Goal: Task Accomplishment & Management: Manage account settings

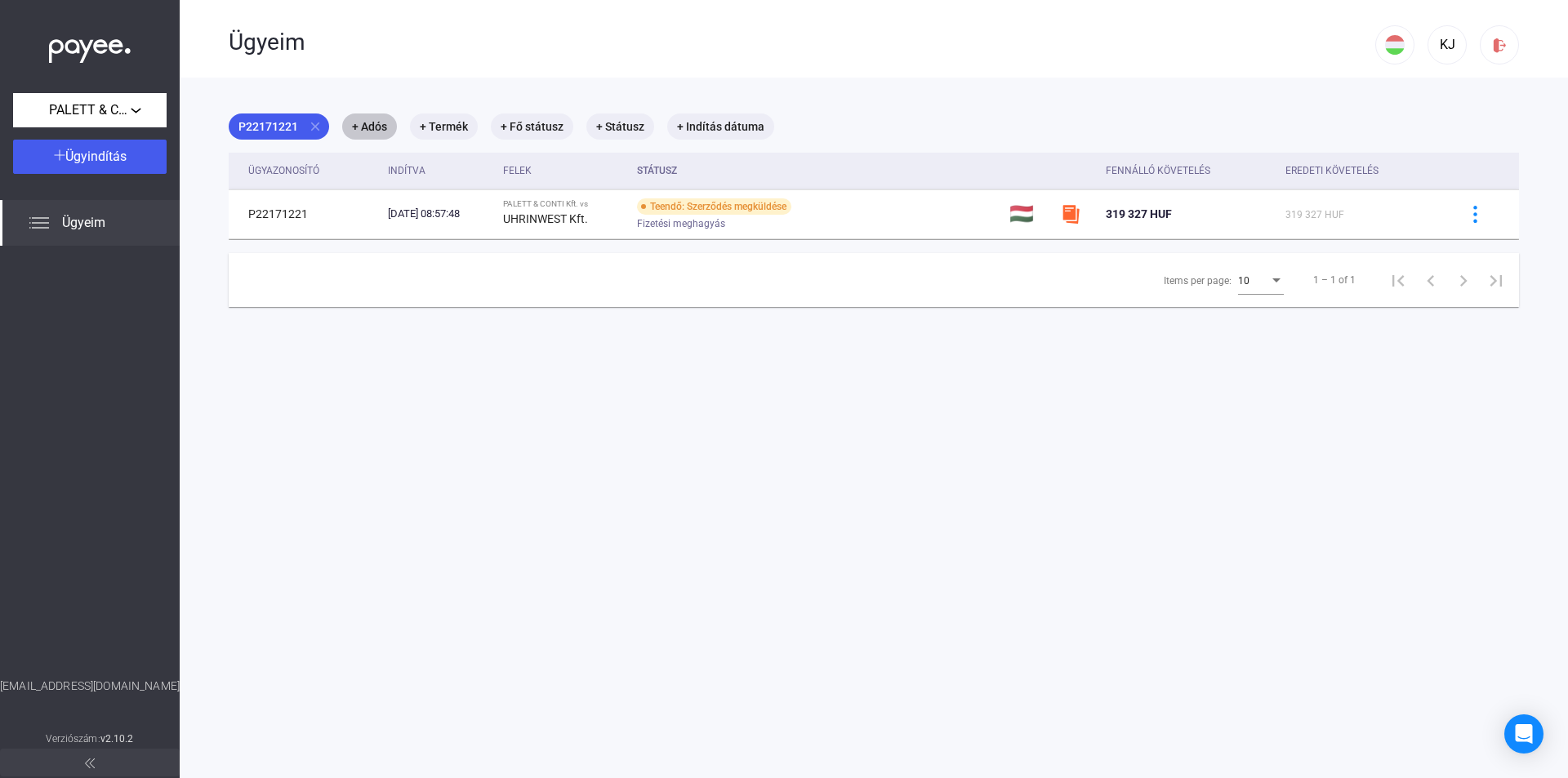
click at [381, 123] on mat-chip "+ Adós" at bounding box center [369, 127] width 54 height 26
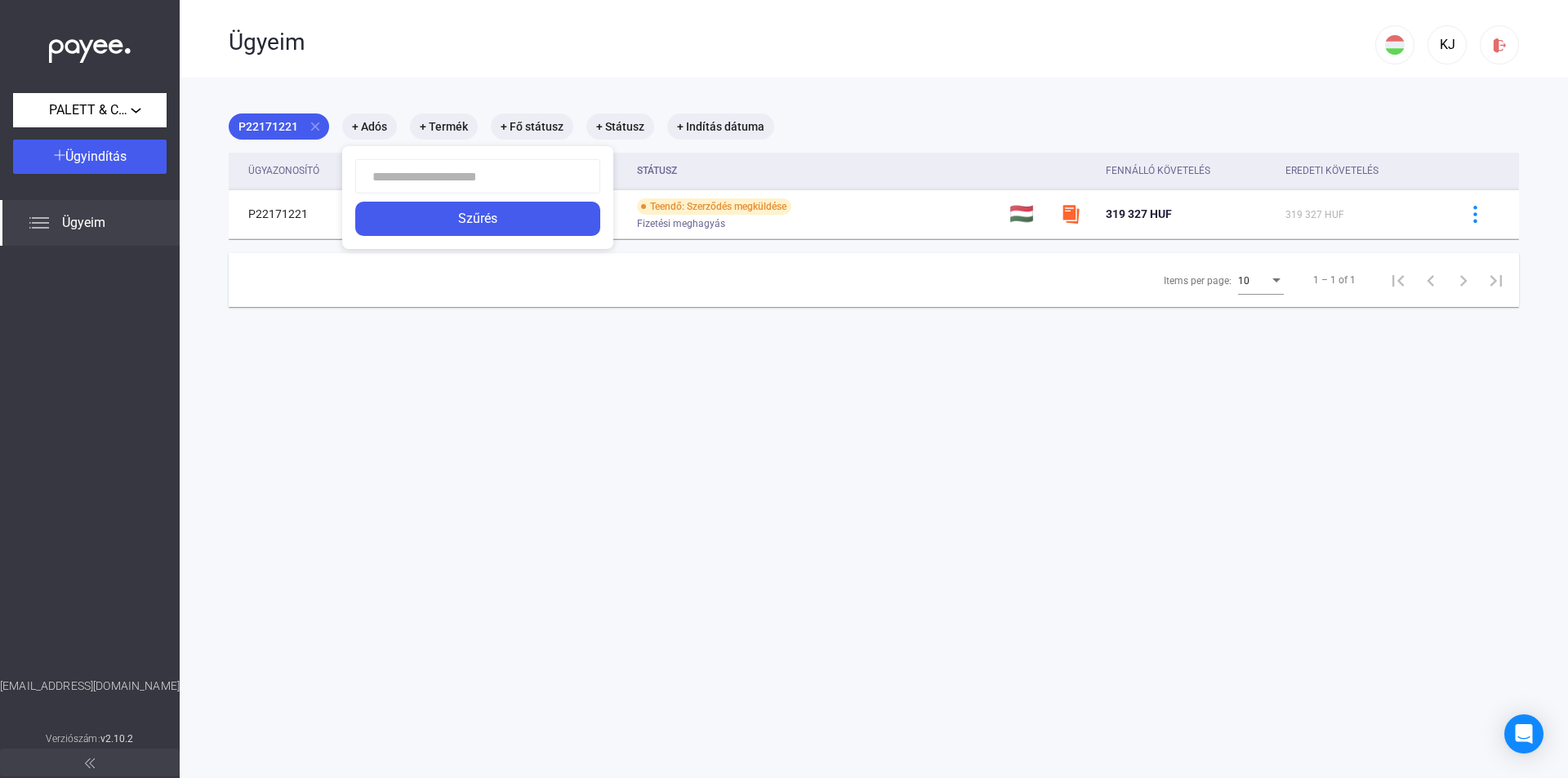
click at [285, 122] on div at bounding box center [784, 389] width 1568 height 778
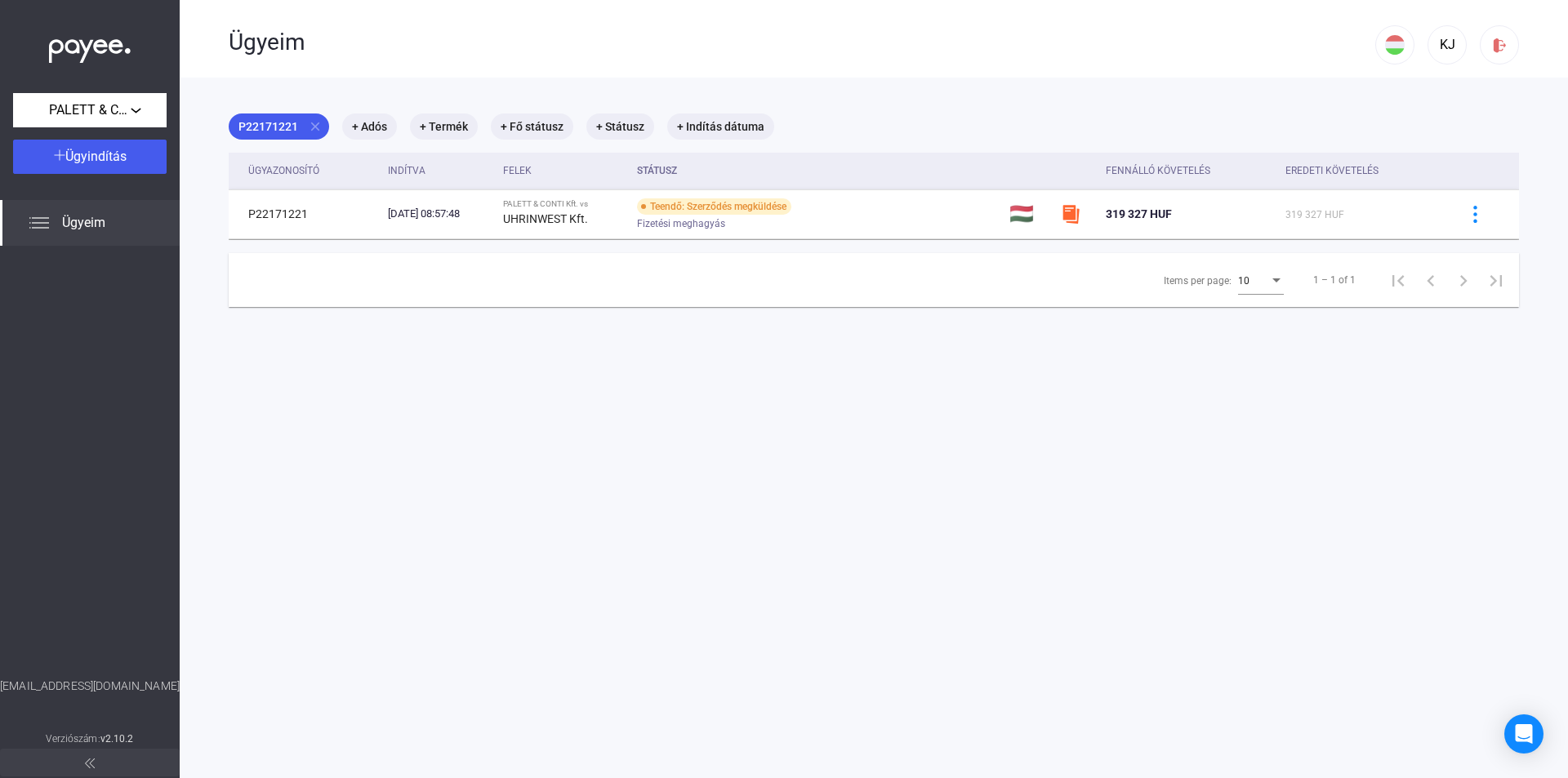
click at [49, 221] on div "Ügyeim" at bounding box center [90, 223] width 179 height 46
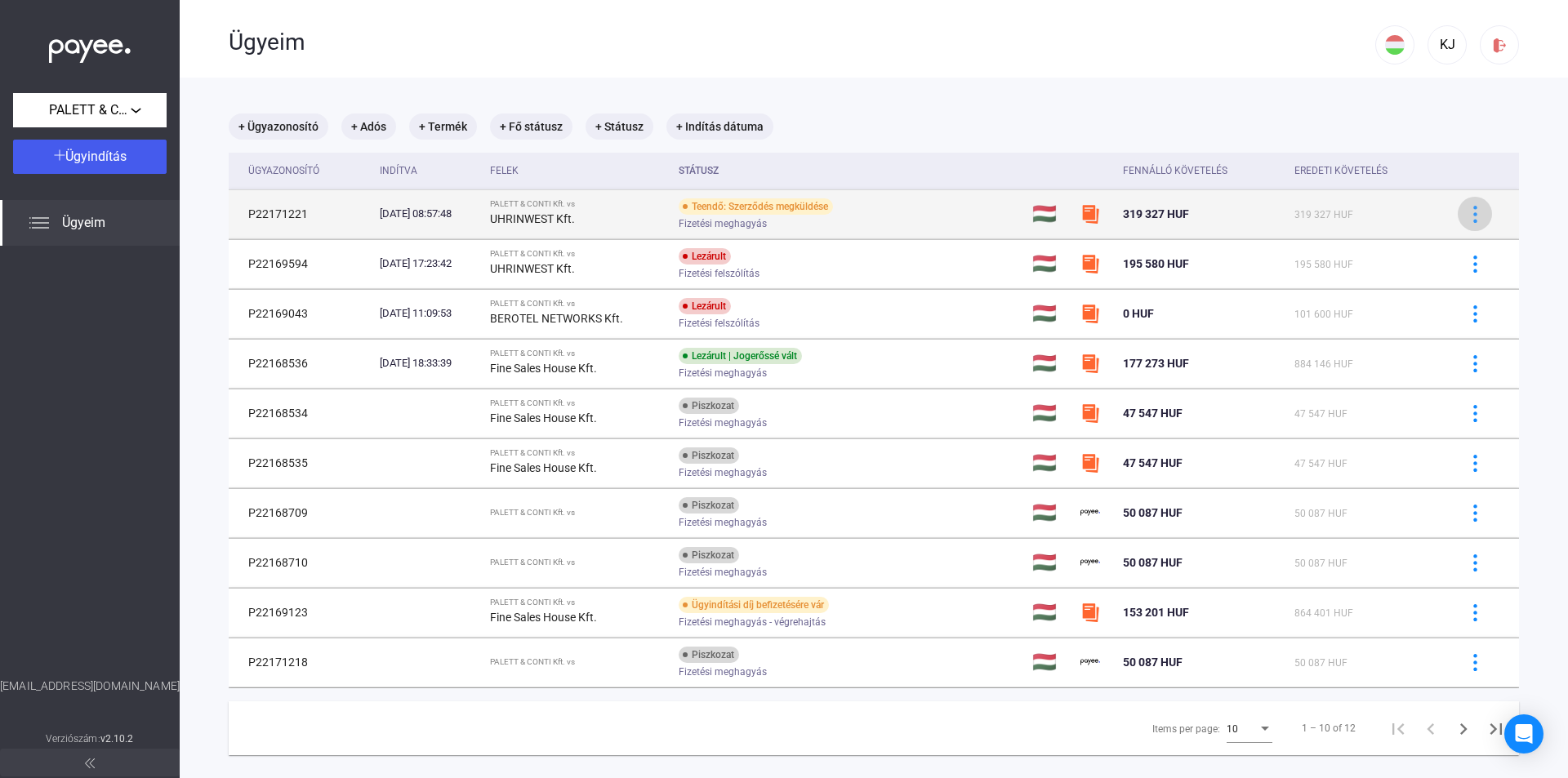
click at [1467, 211] on img at bounding box center [1475, 214] width 17 height 17
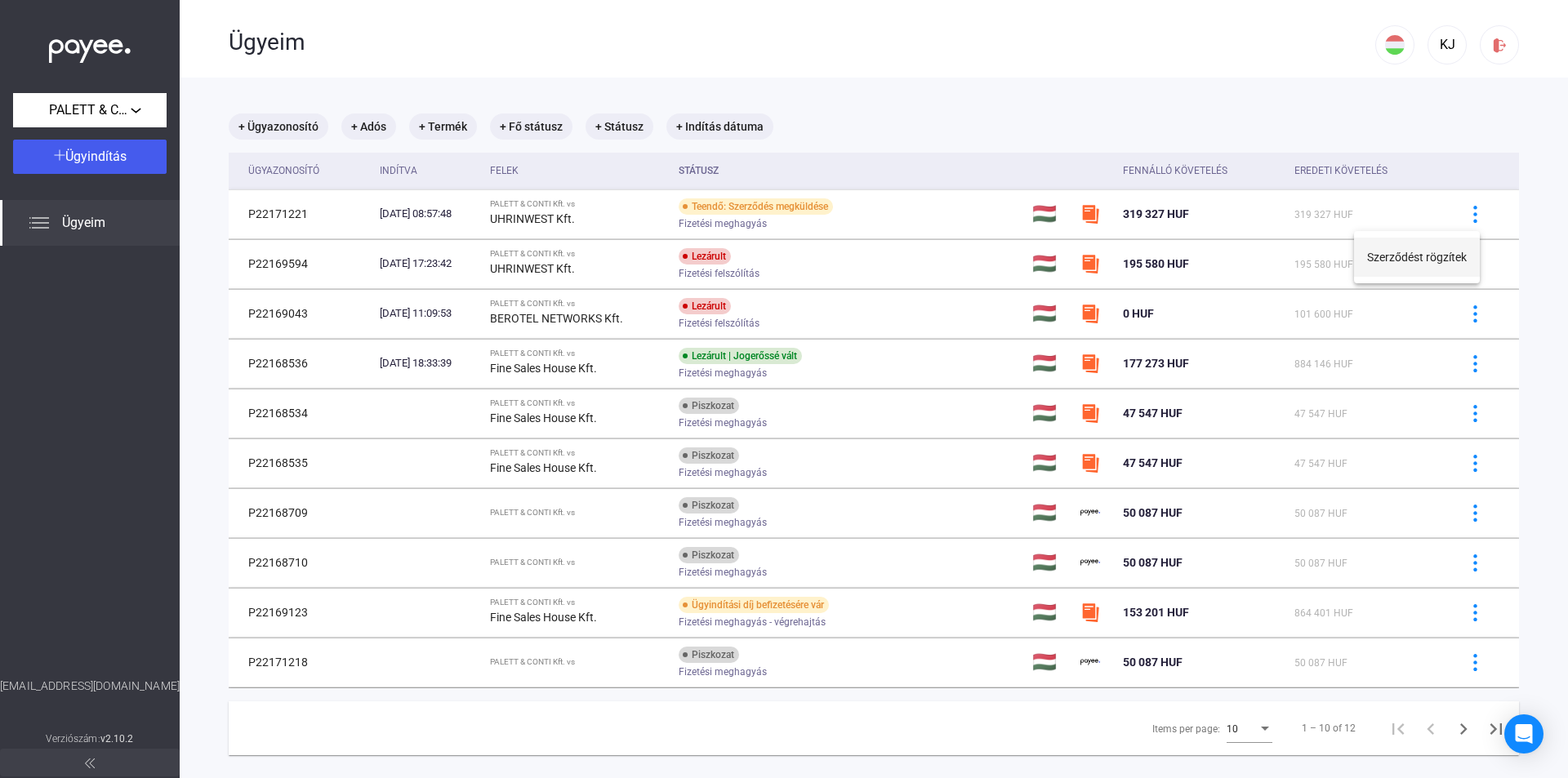
click at [1425, 252] on button "Szerződést rögzítek" at bounding box center [1417, 257] width 126 height 39
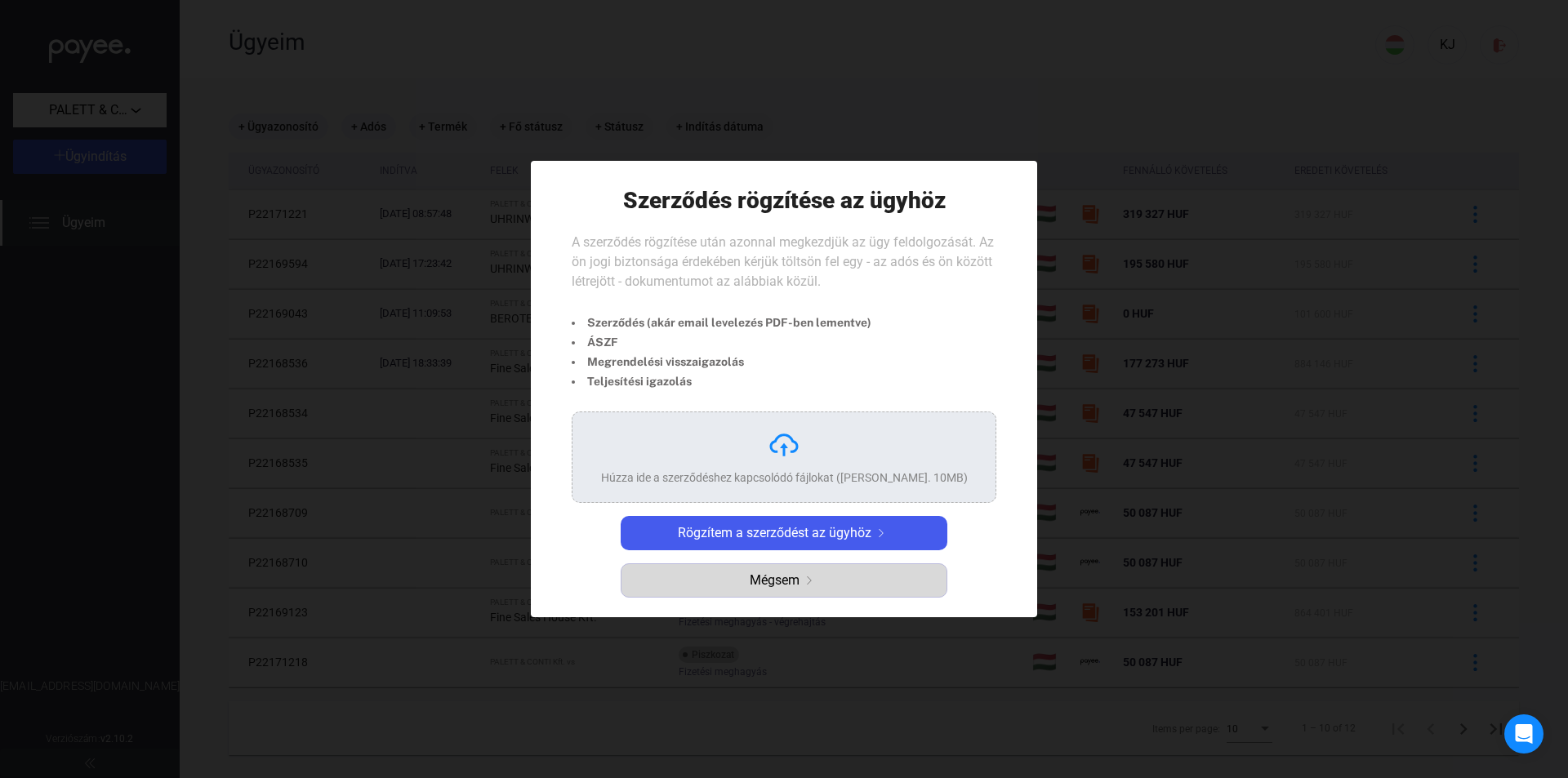
click at [782, 583] on span "Mégsem" at bounding box center [774, 581] width 50 height 20
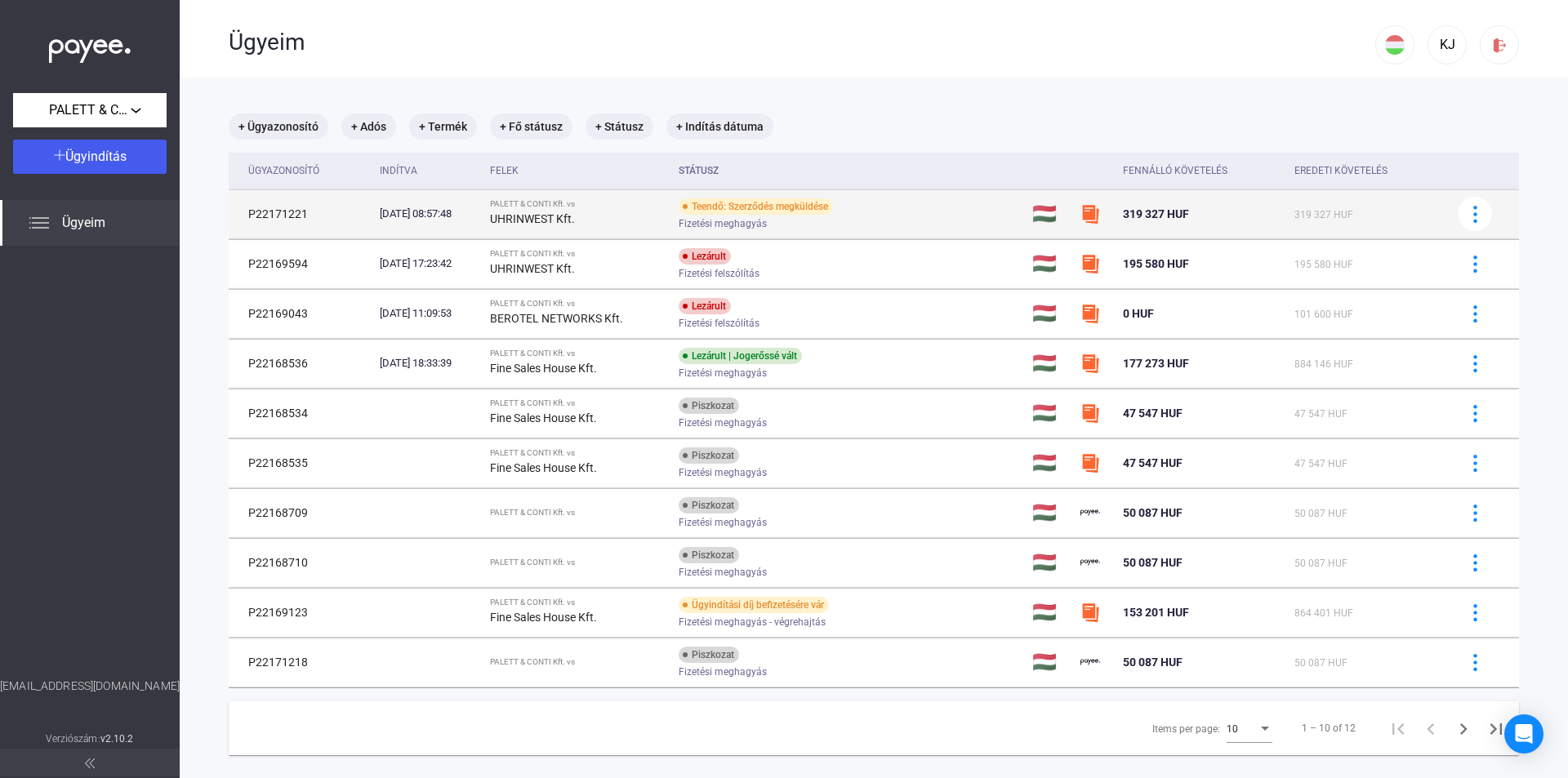
click at [551, 218] on strong "UHRINWEST Kft." at bounding box center [531, 219] width 85 height 13
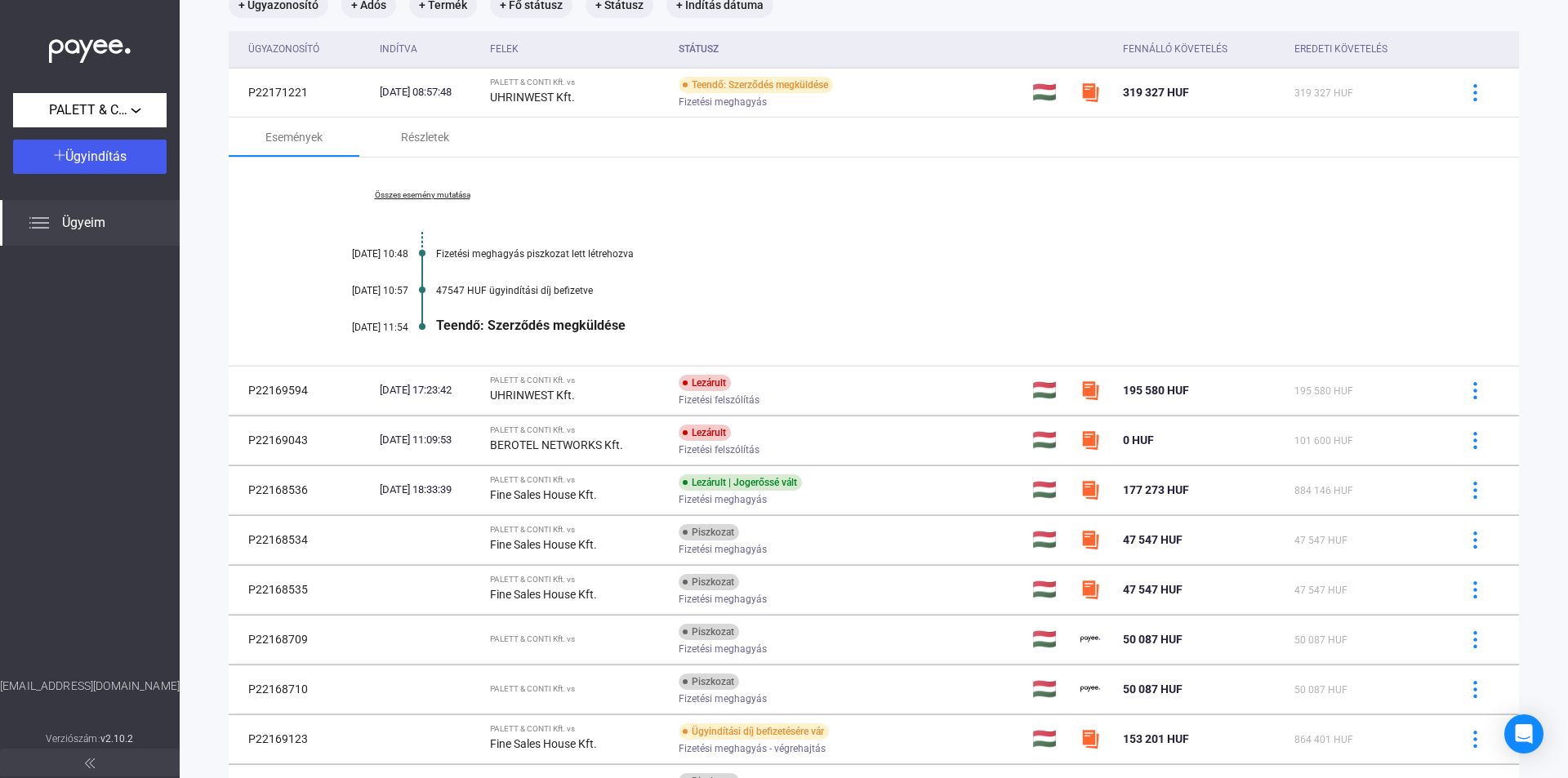
scroll to position [81, 0]
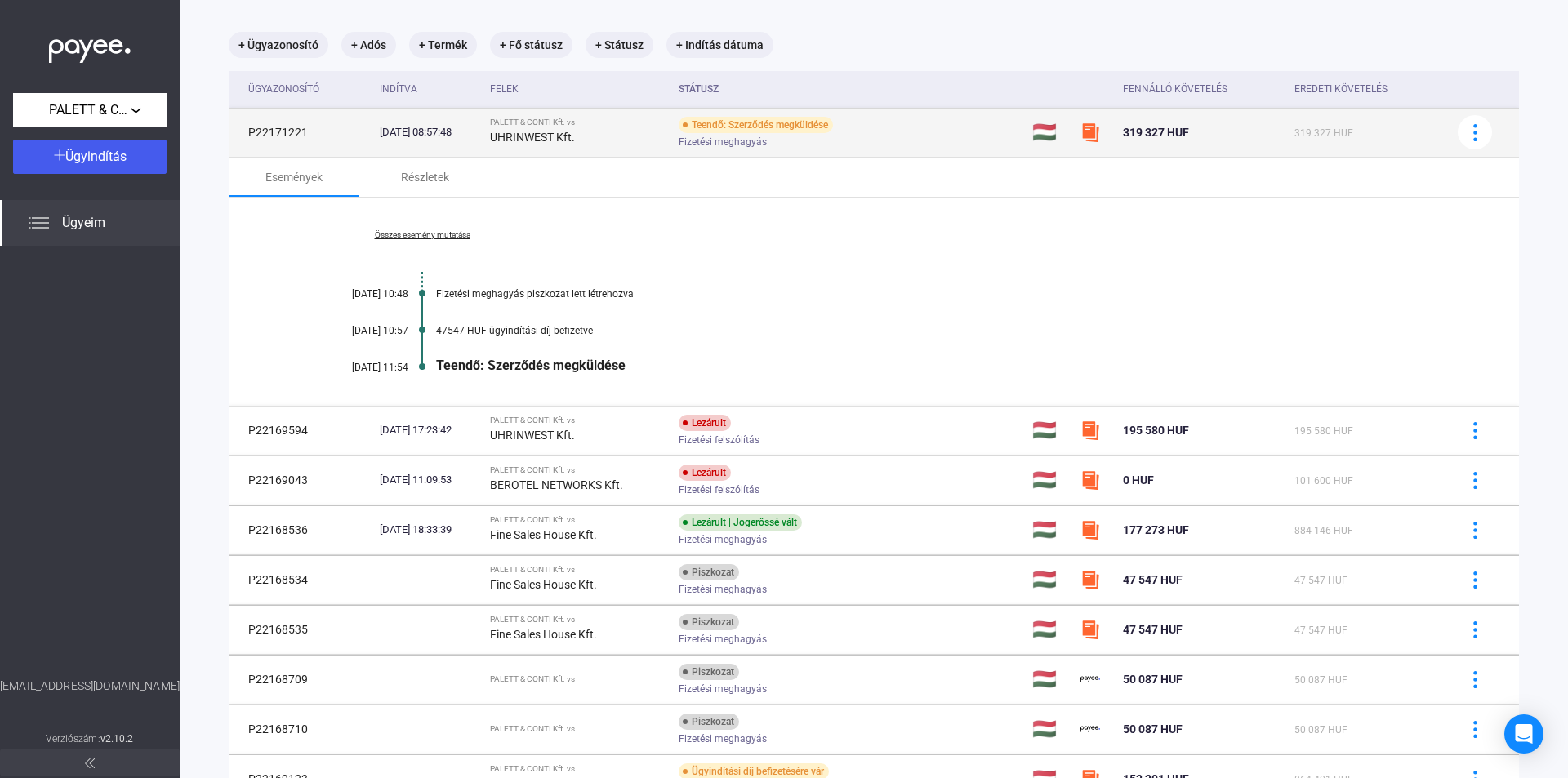
click at [768, 121] on div "Teendő: Szerződés megküldése" at bounding box center [756, 125] width 155 height 16
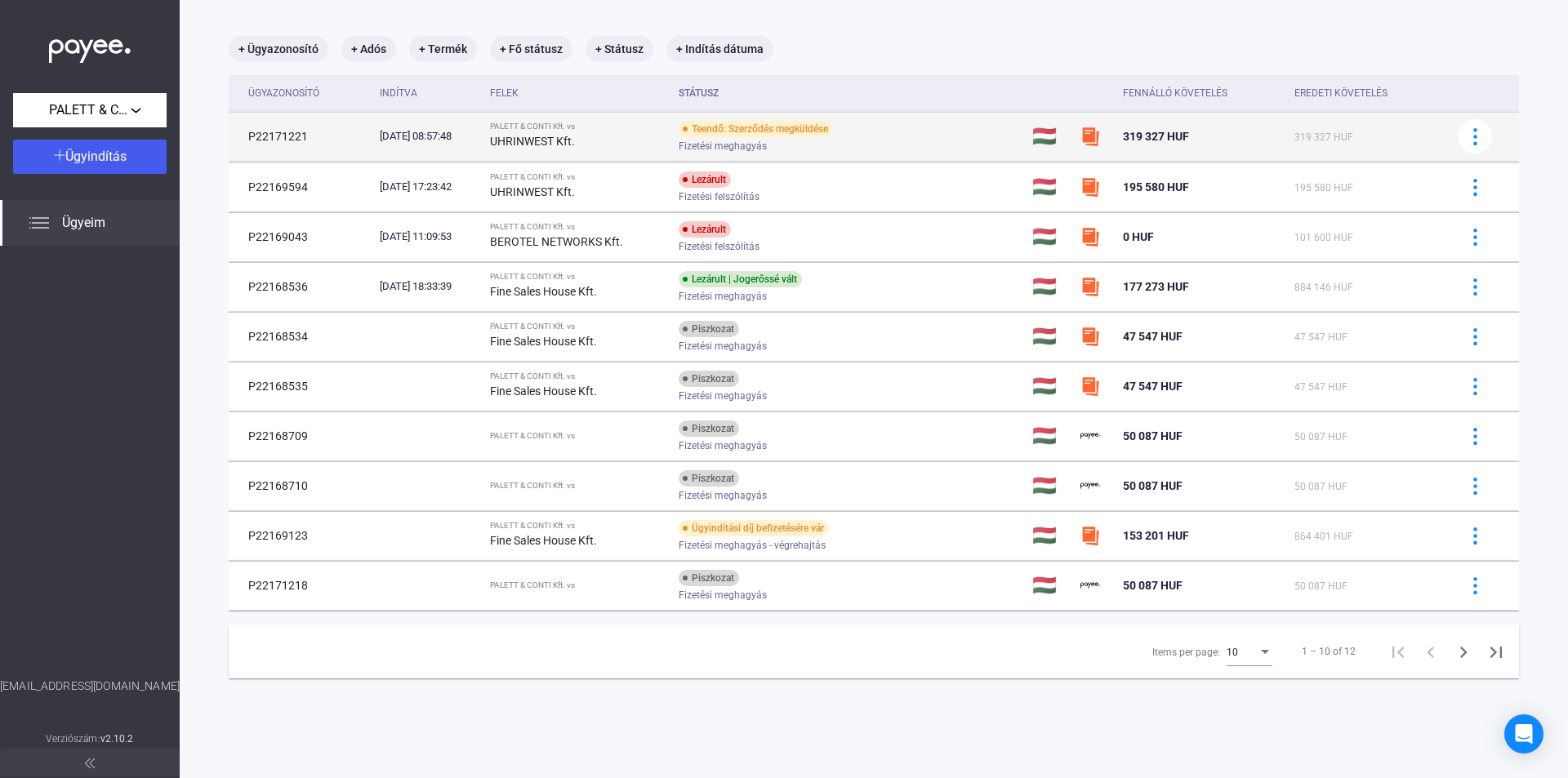
scroll to position [77, 0]
click at [768, 123] on div "Teendő: Szerződés megküldése" at bounding box center [756, 129] width 155 height 16
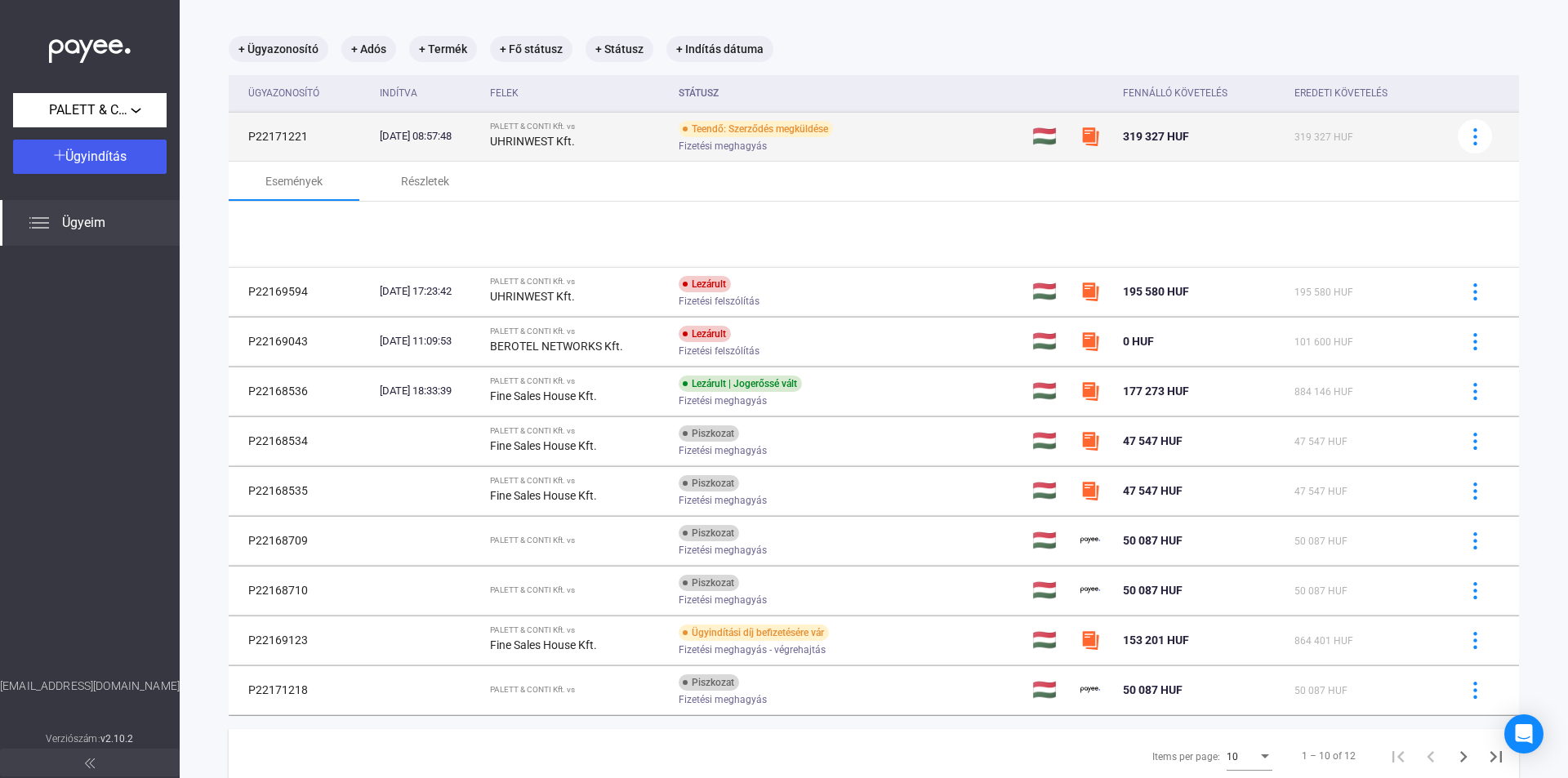
scroll to position [81, 0]
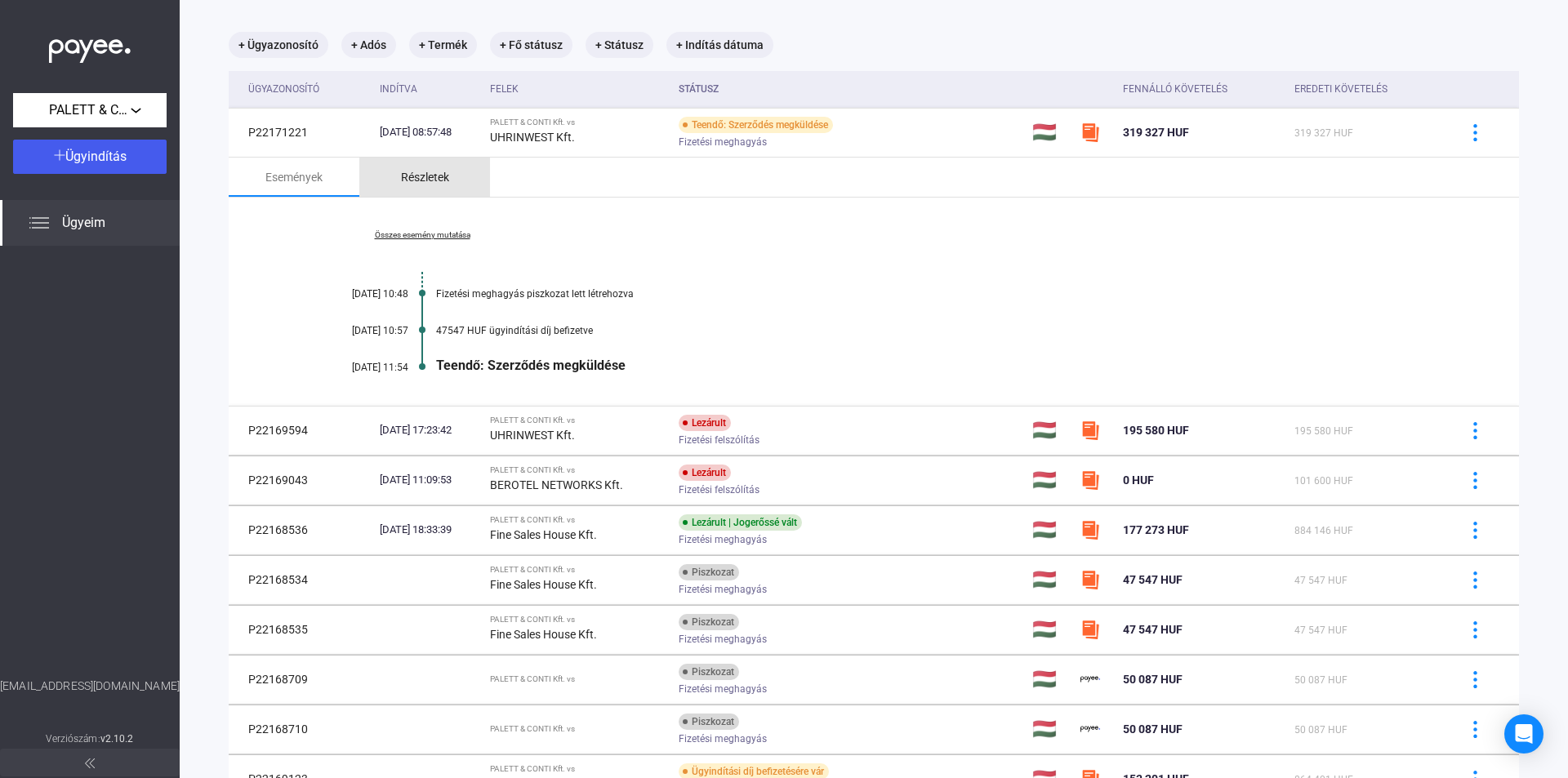
click at [433, 177] on div "Részletek" at bounding box center [424, 177] width 49 height 20
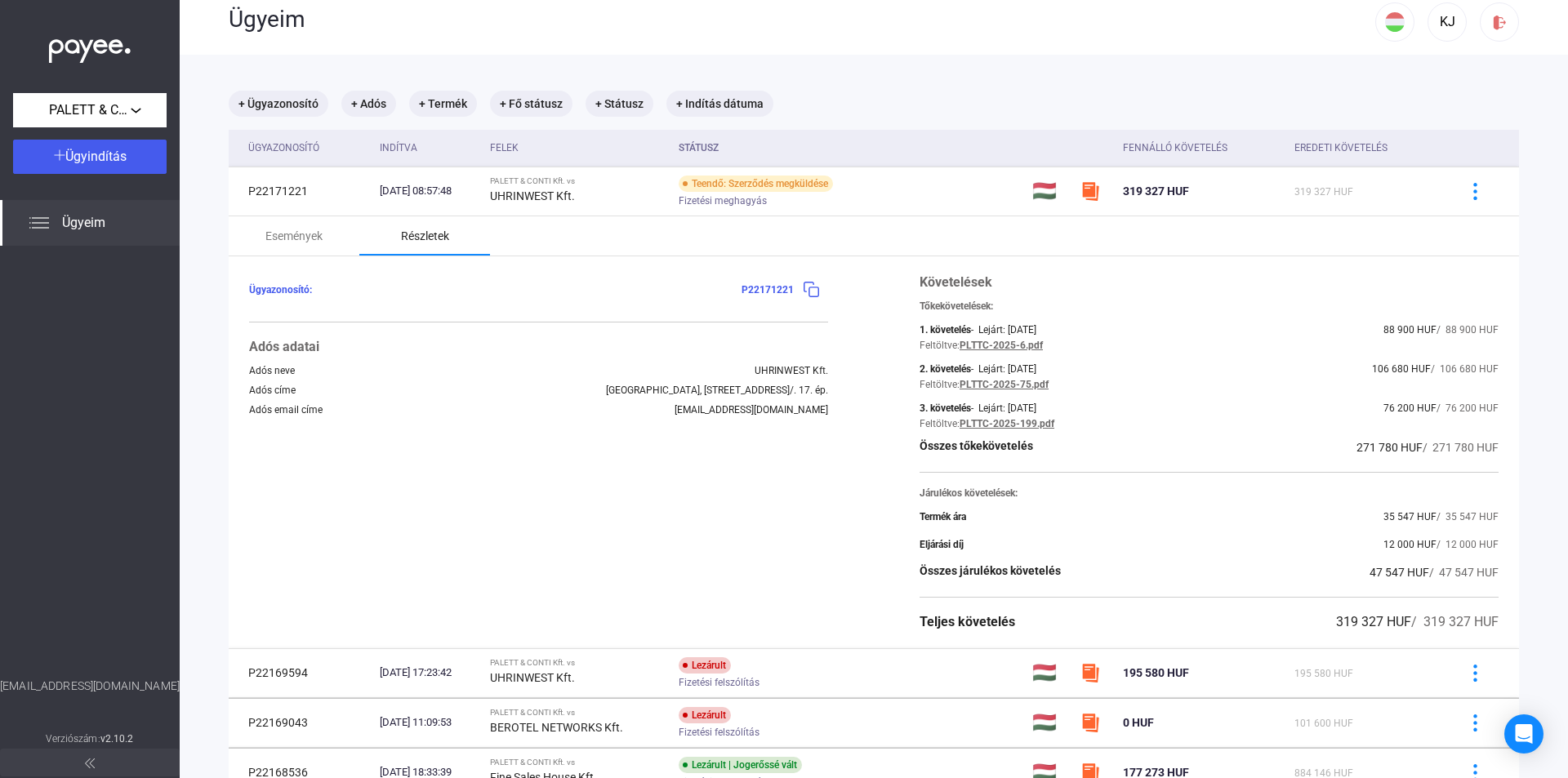
scroll to position [0, 0]
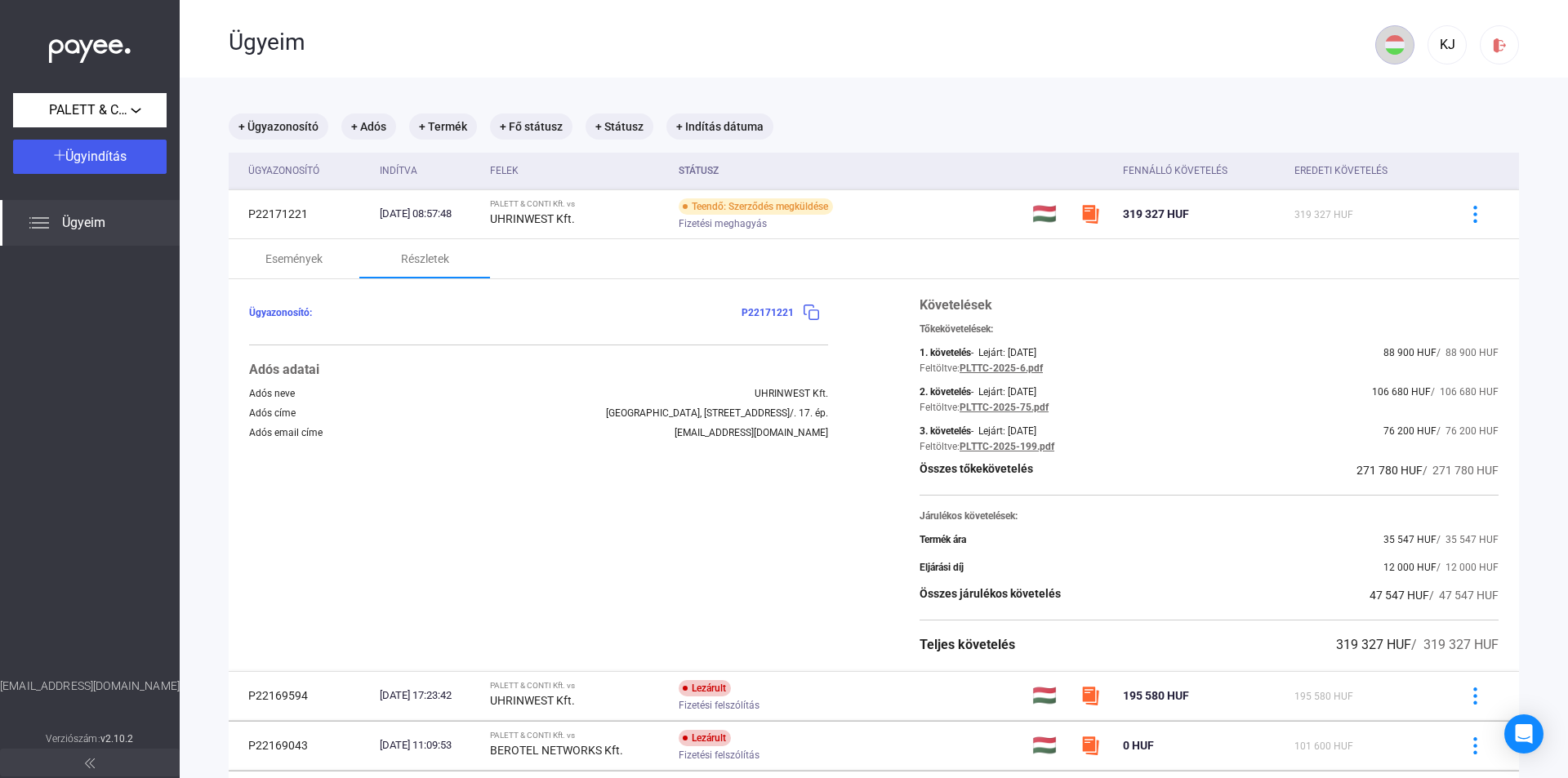
click at [1385, 45] on img at bounding box center [1394, 45] width 20 height 20
click at [1435, 50] on div at bounding box center [784, 389] width 1568 height 778
click at [1435, 47] on div "KJ" at bounding box center [1447, 45] width 28 height 20
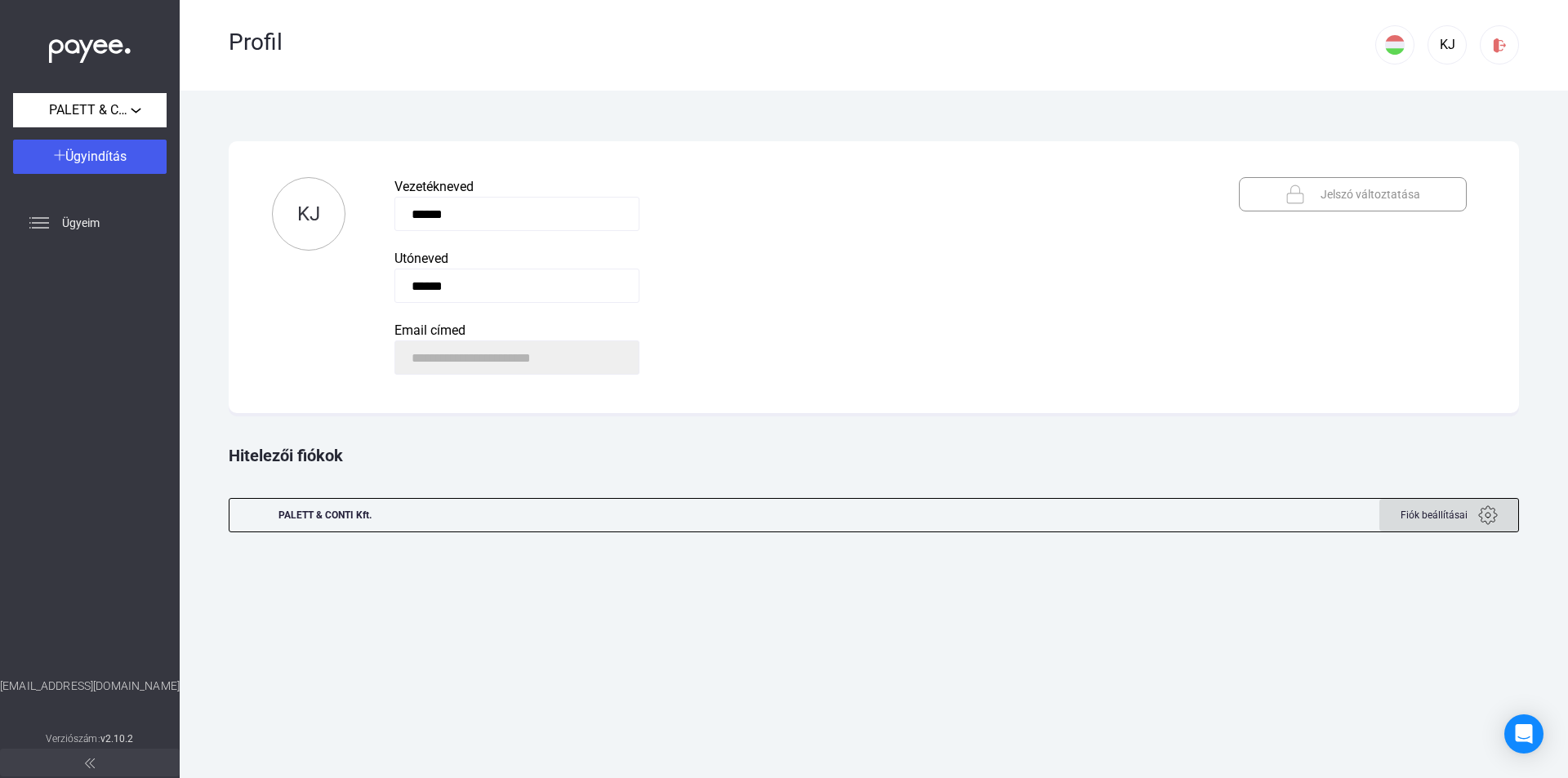
click at [1481, 513] on img at bounding box center [1487, 515] width 20 height 20
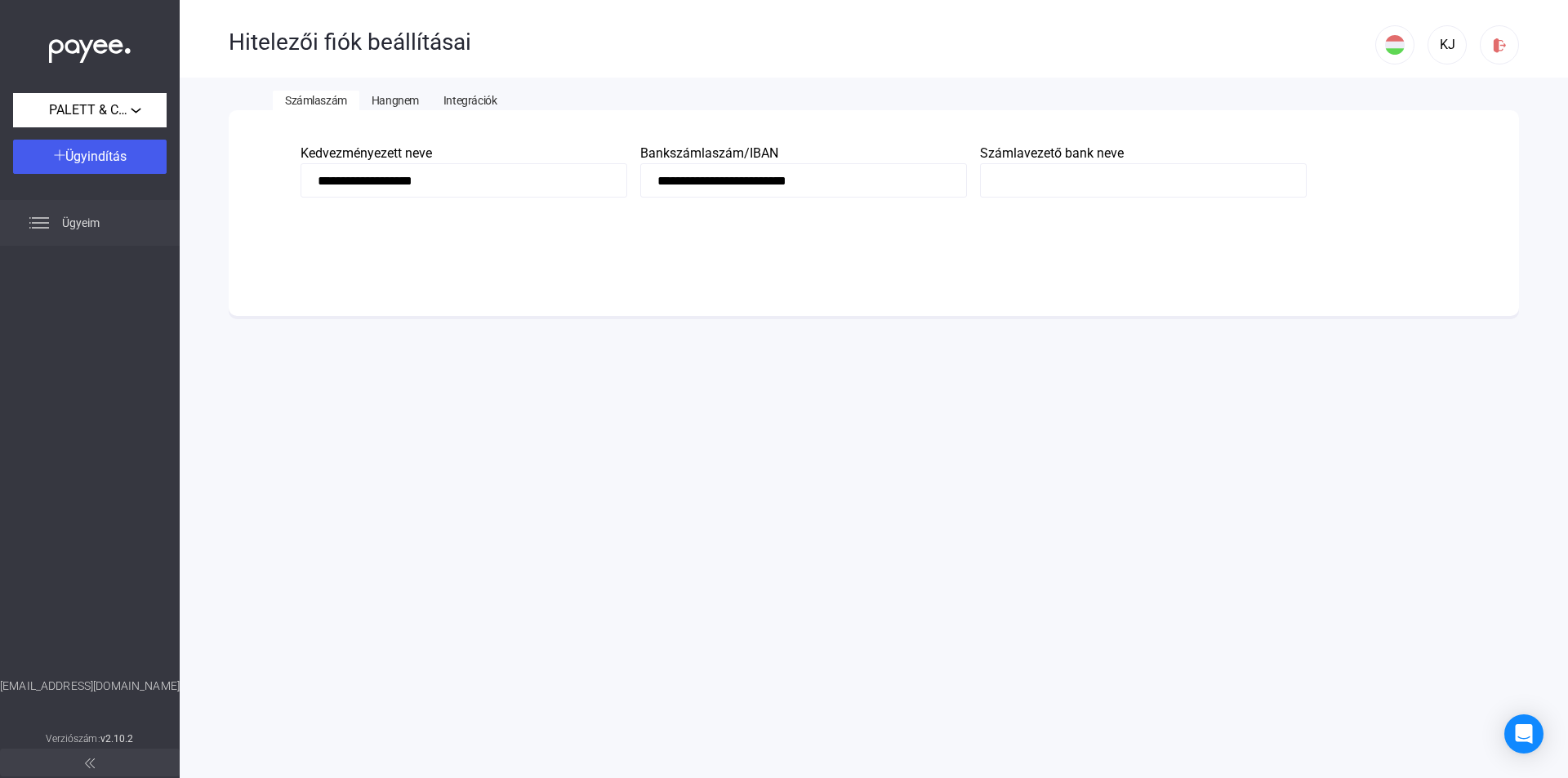
click at [70, 220] on span "Ügyeim" at bounding box center [81, 223] width 38 height 20
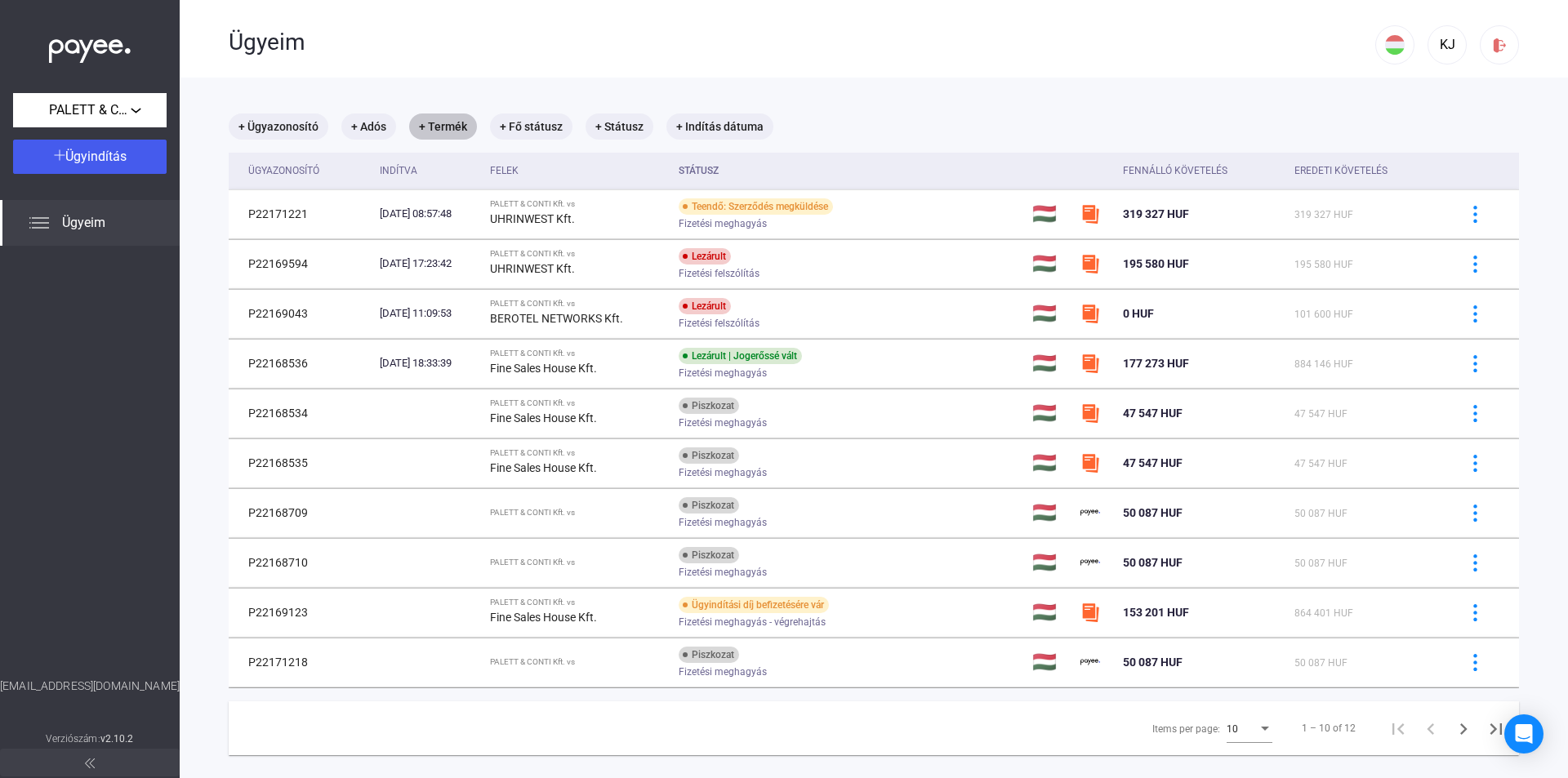
click at [438, 128] on mat-chip "+ Termék" at bounding box center [443, 127] width 67 height 26
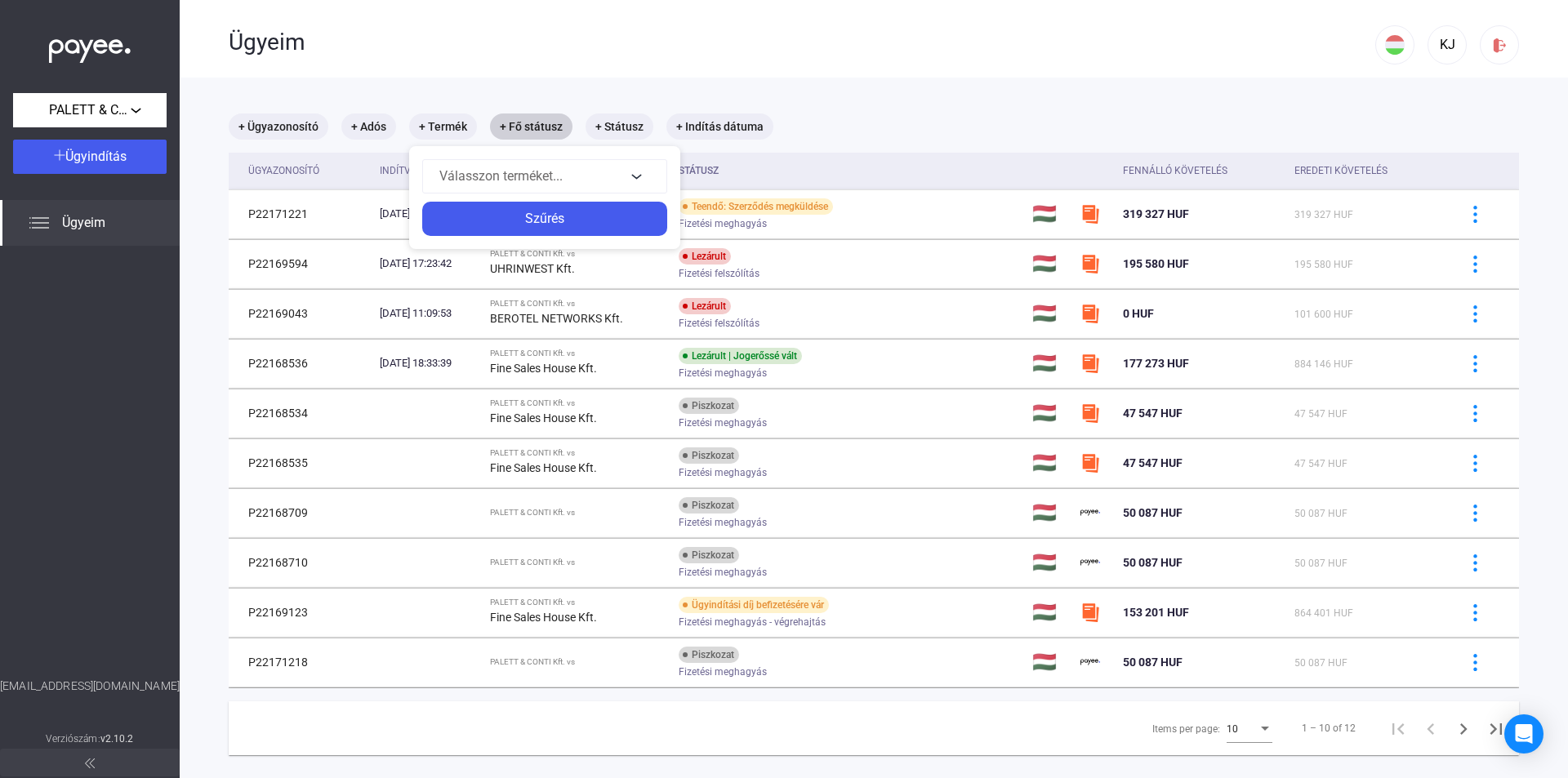
click at [559, 127] on div at bounding box center [784, 389] width 1568 height 778
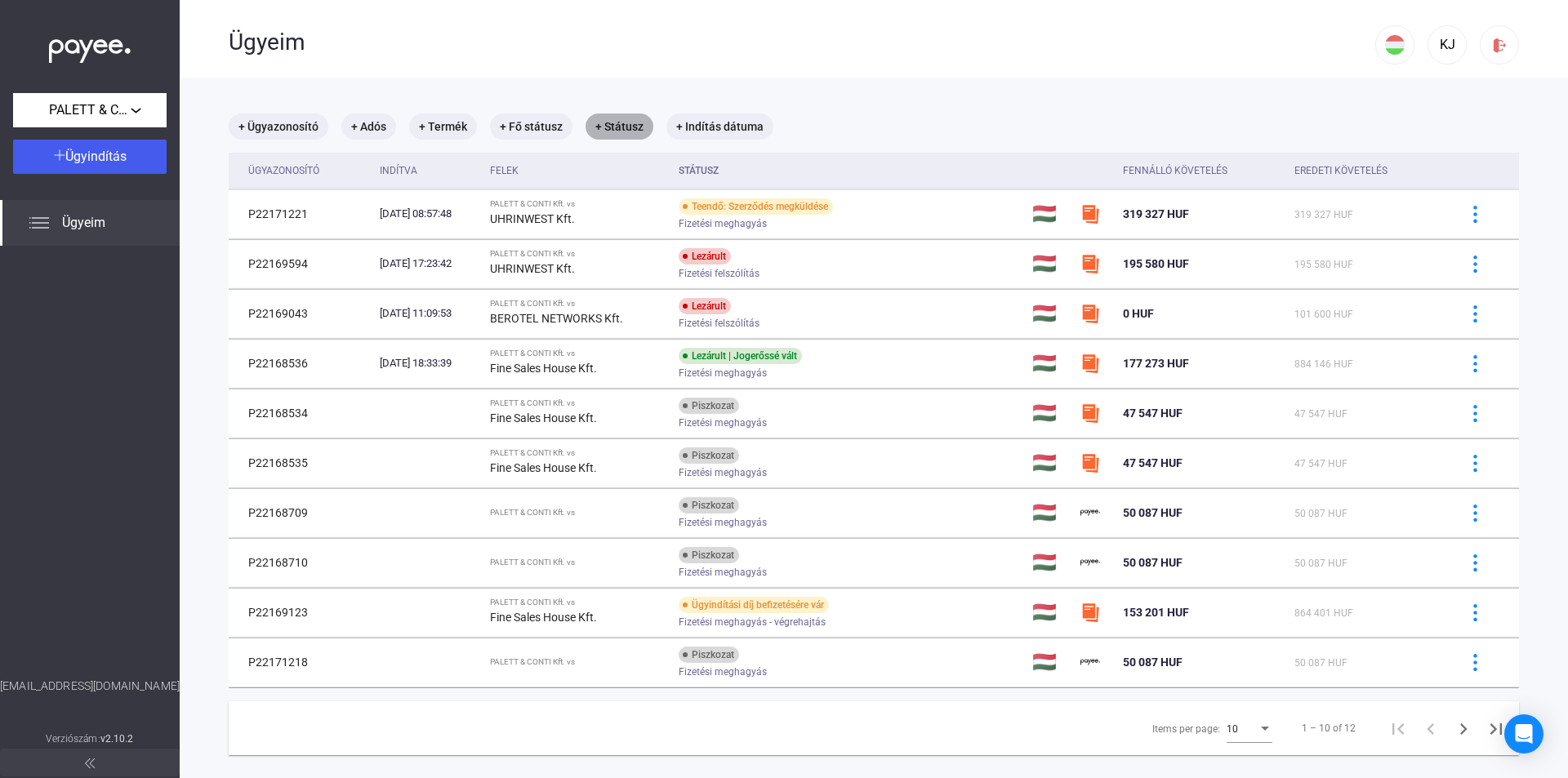
click at [603, 129] on mat-chip "+ Státusz" at bounding box center [619, 127] width 67 height 26
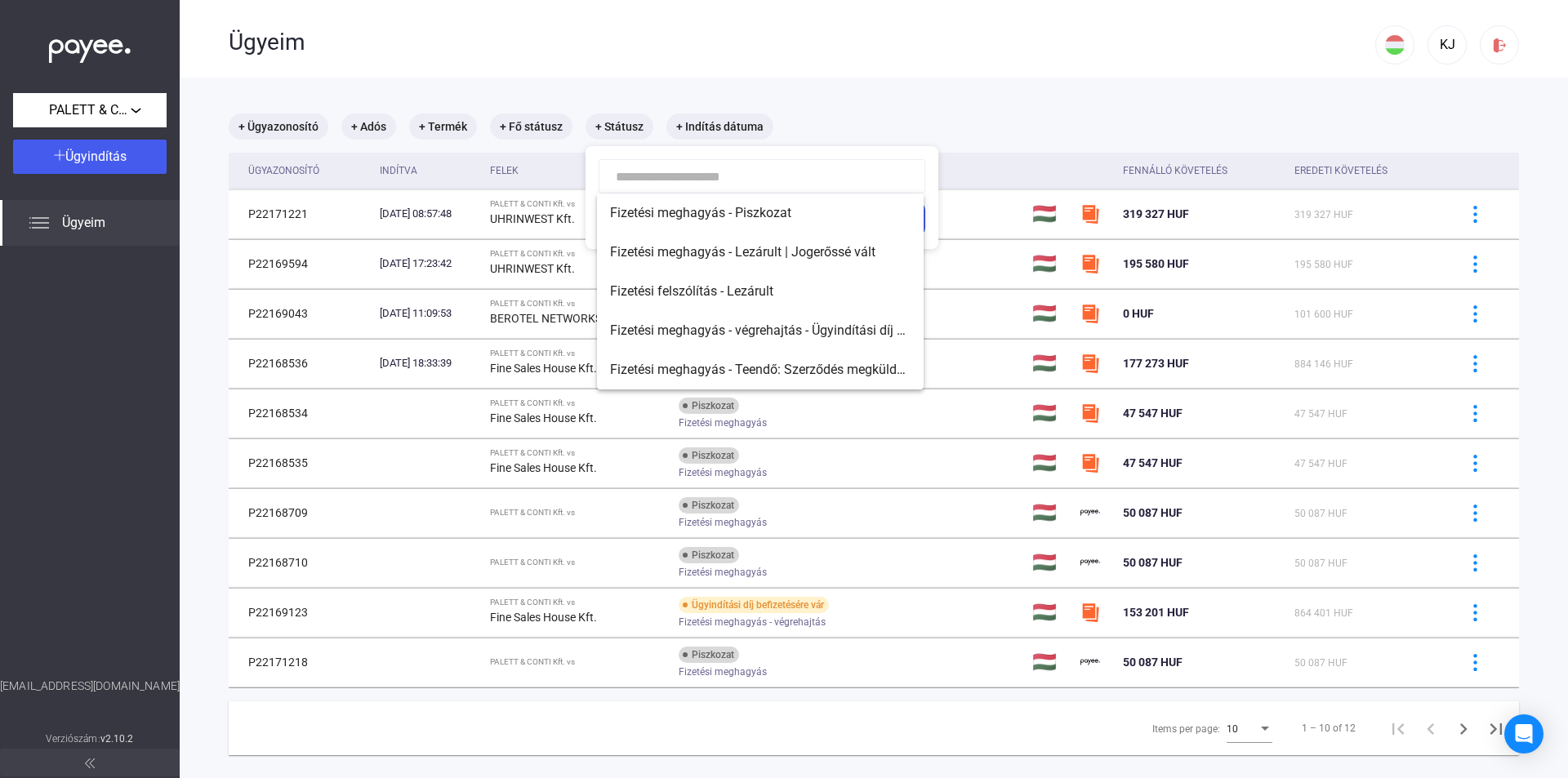
click at [768, 63] on div at bounding box center [784, 389] width 1568 height 778
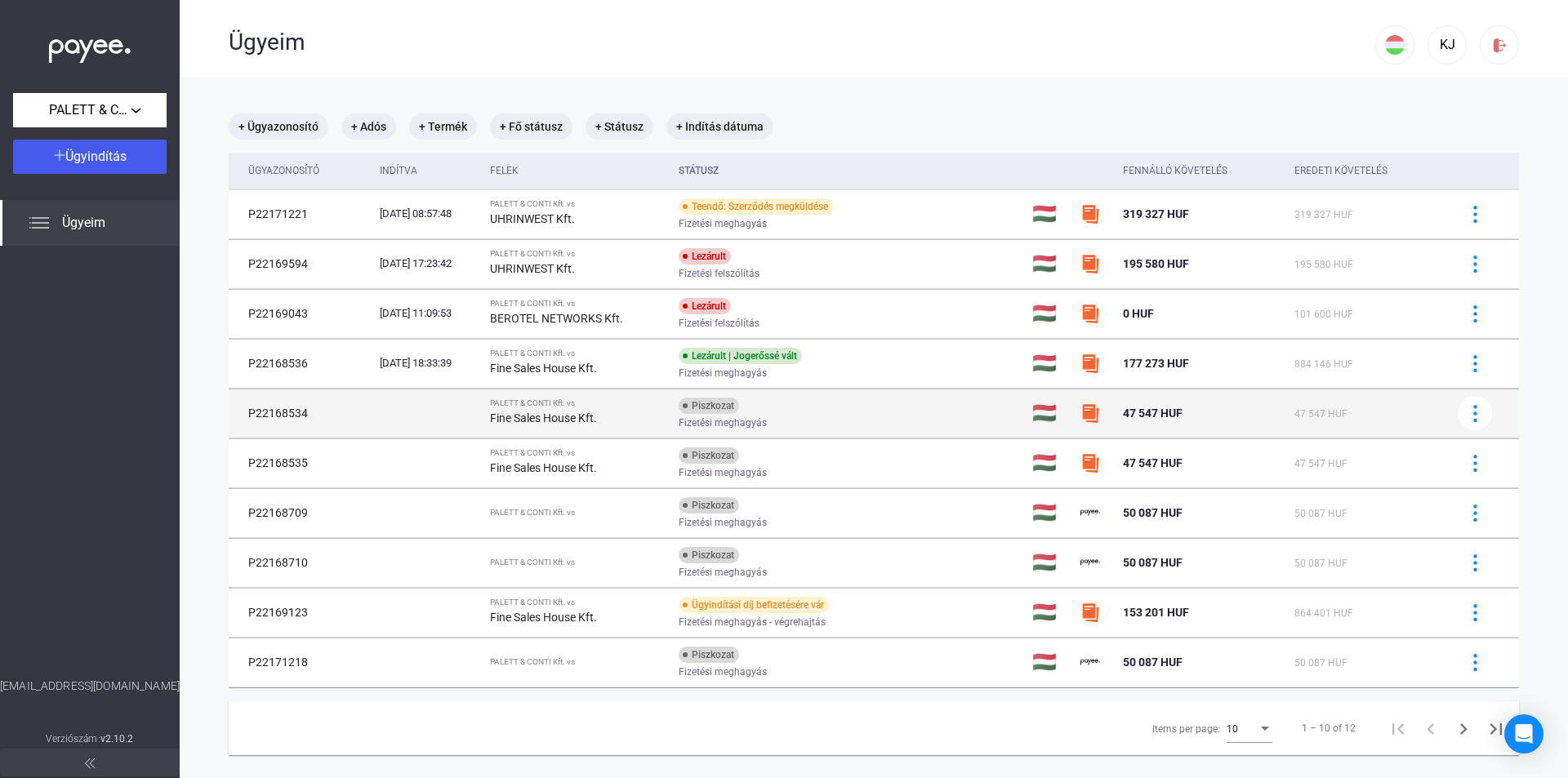
click at [1091, 415] on img at bounding box center [1090, 413] width 20 height 20
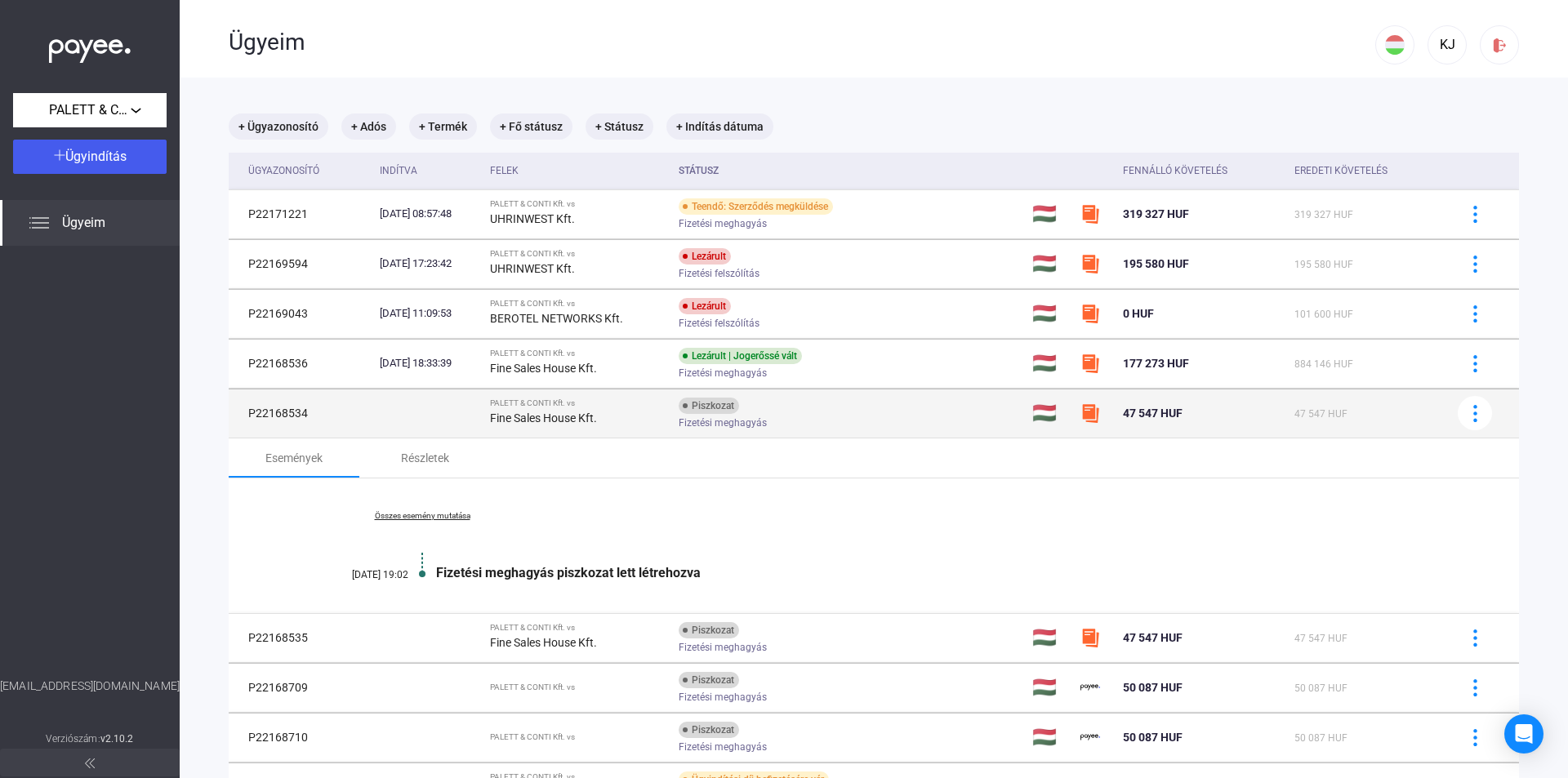
click at [1097, 407] on img at bounding box center [1090, 413] width 20 height 20
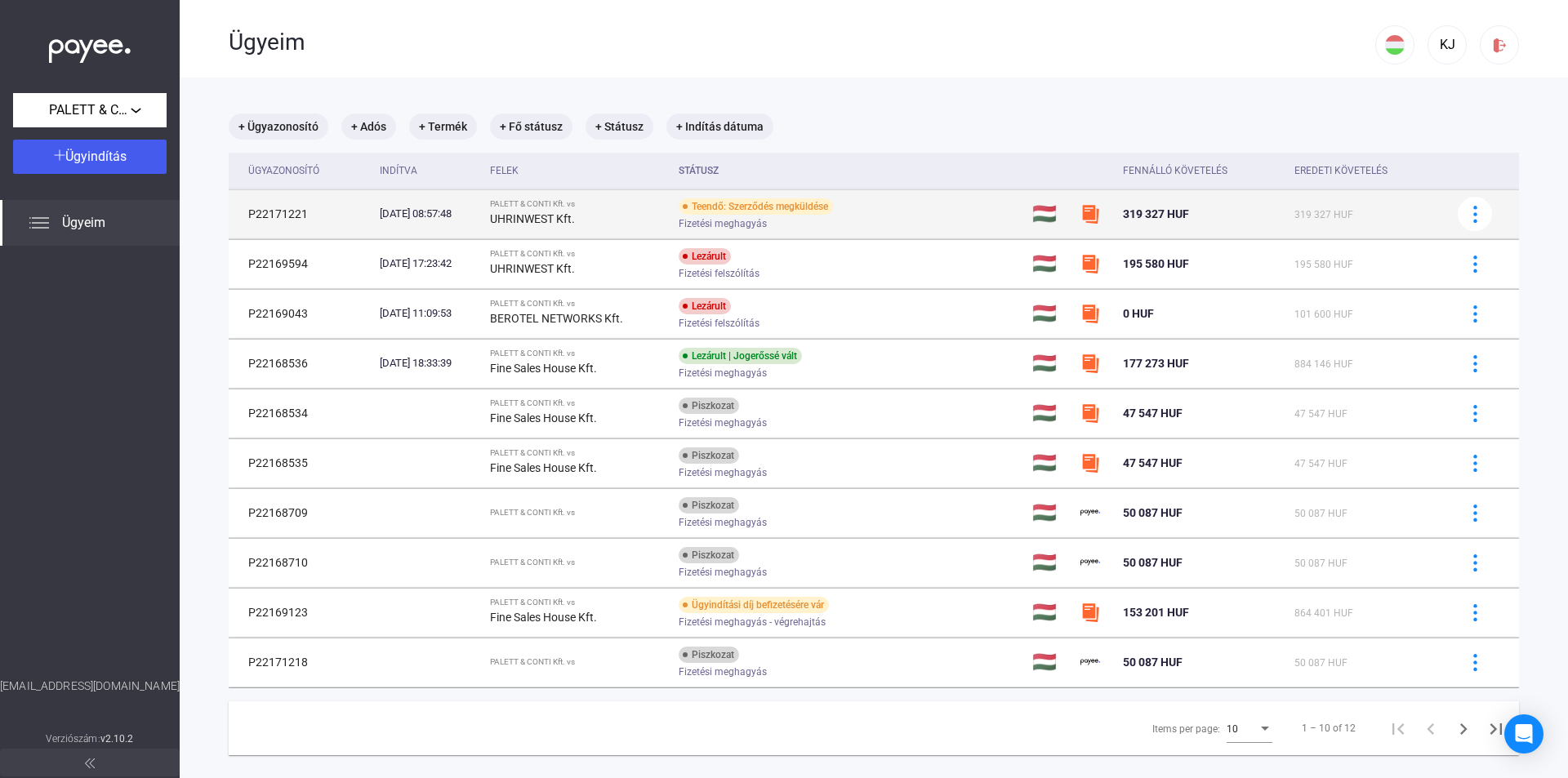
click at [1132, 209] on span "319 327 HUF" at bounding box center [1156, 214] width 66 height 13
